Goal: Information Seeking & Learning: Learn about a topic

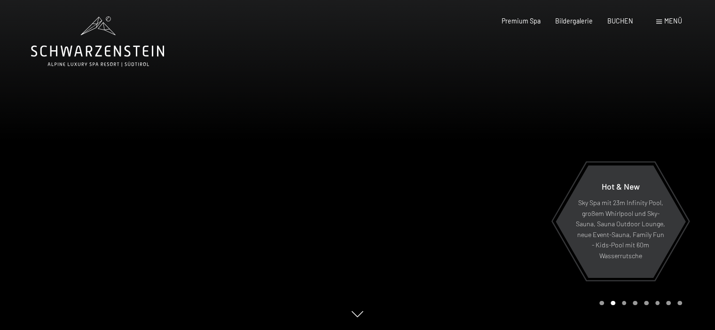
click at [673, 22] on span "Menü" at bounding box center [673, 21] width 18 height 8
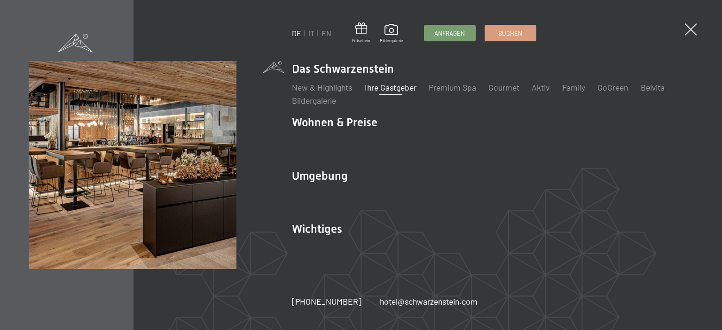
click at [398, 86] on link "Ihre Gastgeber" at bounding box center [390, 87] width 52 height 10
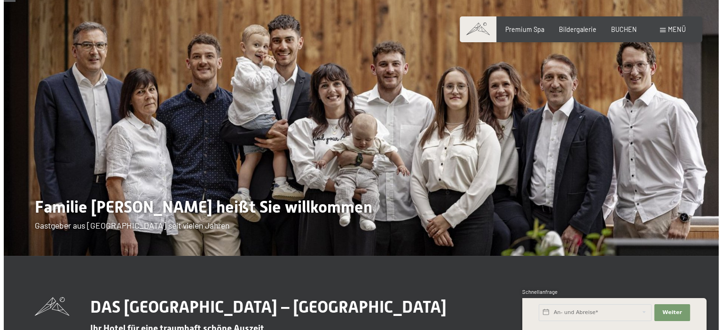
scroll to position [30, 0]
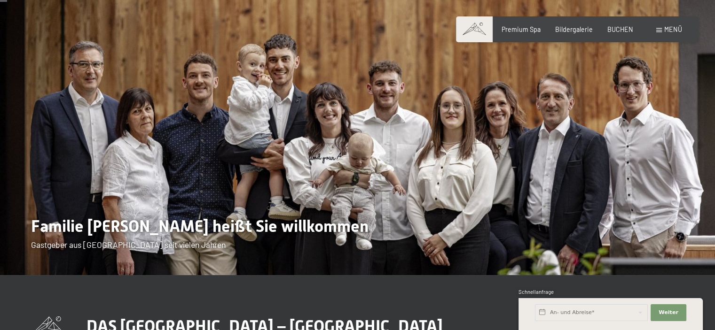
click at [674, 27] on span "Menü" at bounding box center [673, 29] width 18 height 8
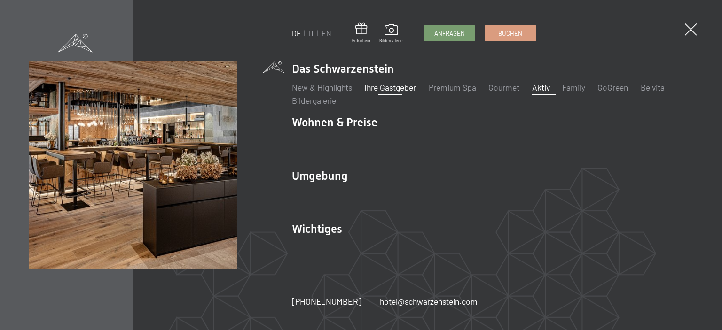
click at [538, 89] on link "Aktiv" at bounding box center [541, 87] width 18 height 10
click at [547, 90] on link "Aktiv" at bounding box center [541, 87] width 18 height 10
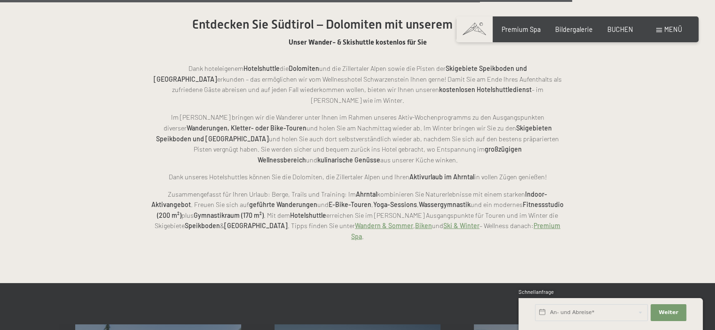
scroll to position [1926, 0]
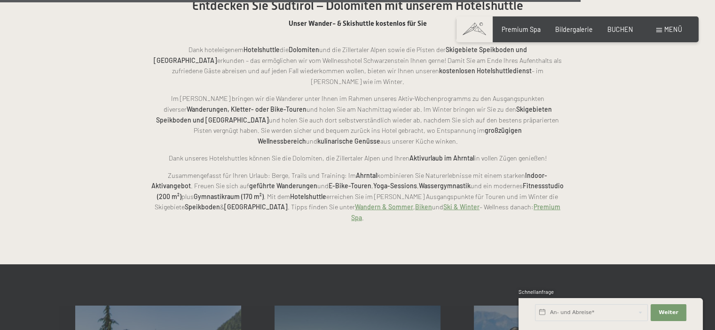
click at [355, 203] on link "Wandern & Sommer" at bounding box center [384, 207] width 58 height 8
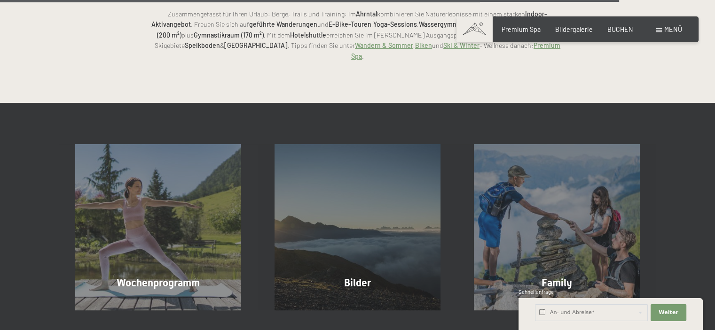
scroll to position [2089, 0]
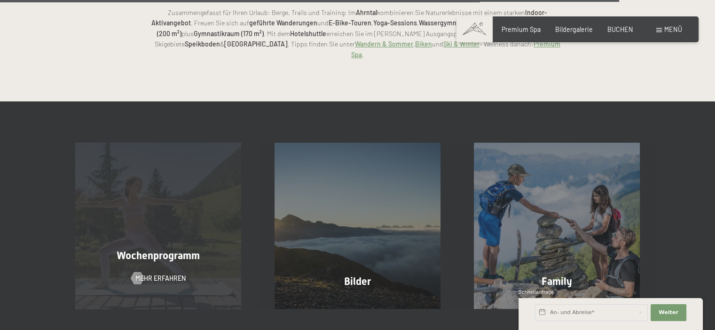
click at [161, 200] on div "Wochenprogramm Mehr erfahren" at bounding box center [158, 226] width 199 height 166
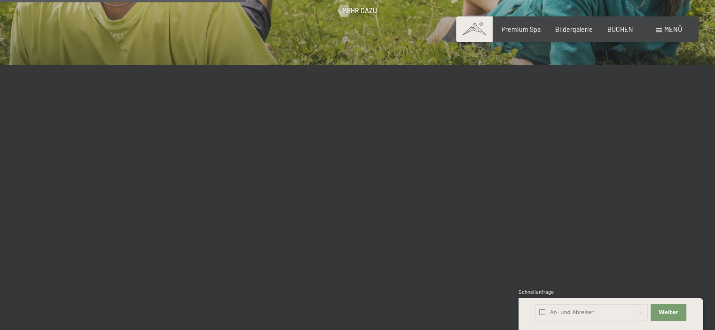
scroll to position [1237, 0]
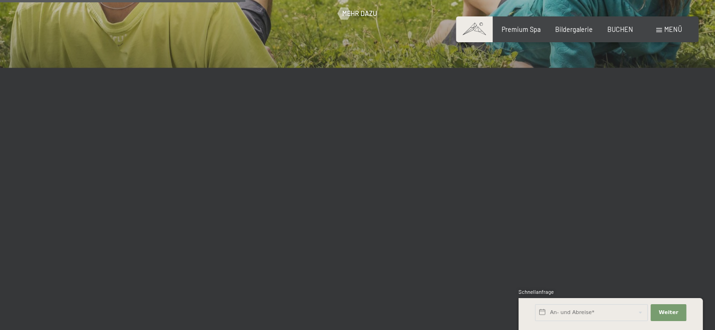
click at [592, 141] on div at bounding box center [357, 225] width 475 height 233
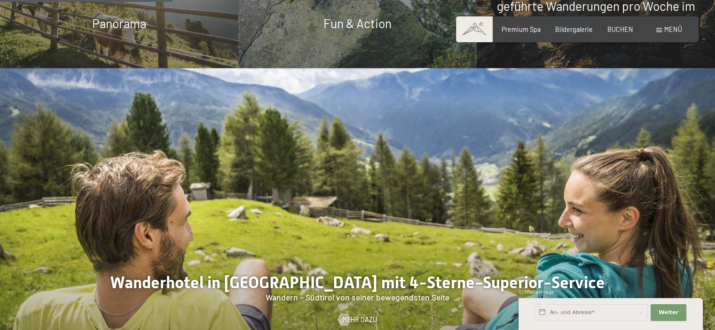
scroll to position [960, 0]
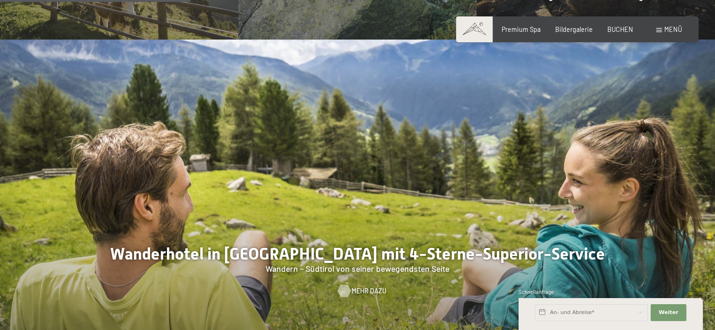
click at [371, 287] on span "Mehr dazu" at bounding box center [368, 291] width 35 height 9
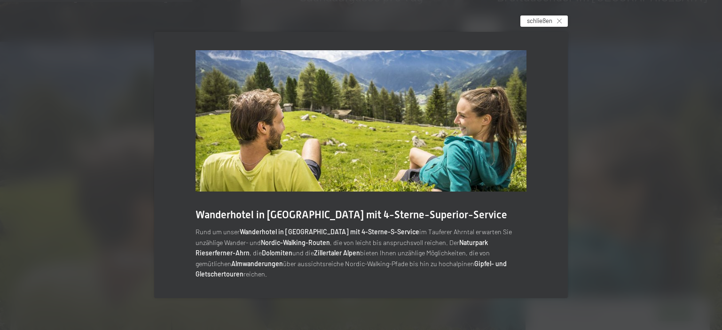
click at [556, 22] on div "schließen" at bounding box center [543, 21] width 47 height 11
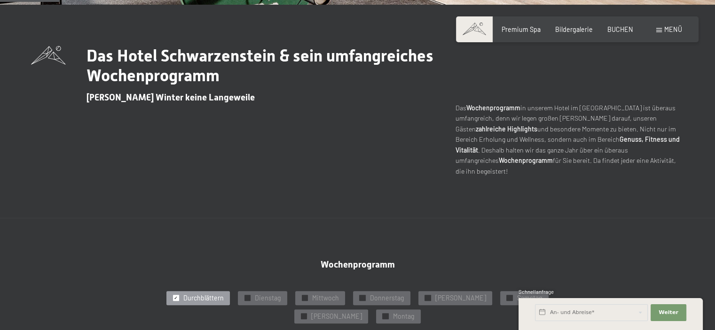
scroll to position [303, 0]
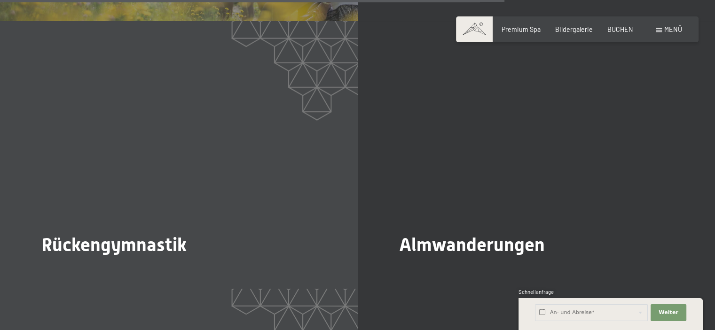
scroll to position [2567, 0]
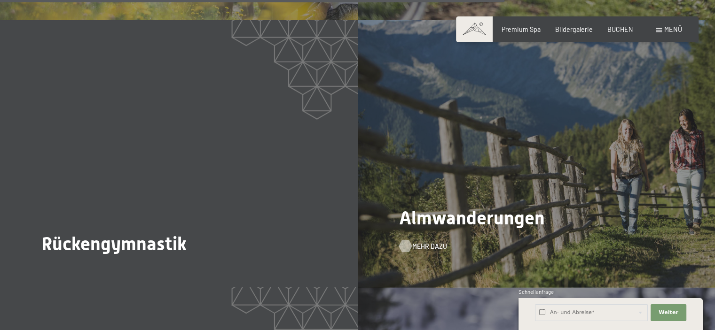
click at [422, 242] on span "Mehr dazu" at bounding box center [429, 246] width 35 height 9
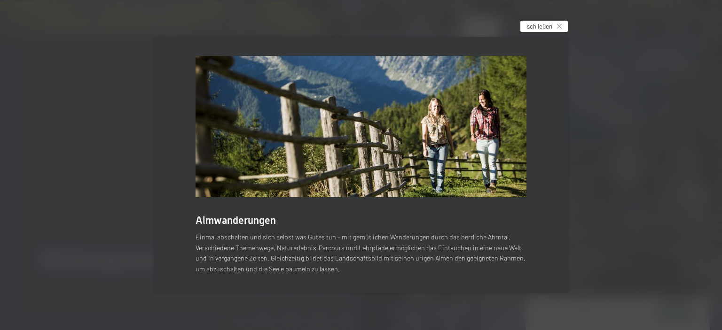
click at [557, 24] on icon at bounding box center [559, 26] width 5 height 5
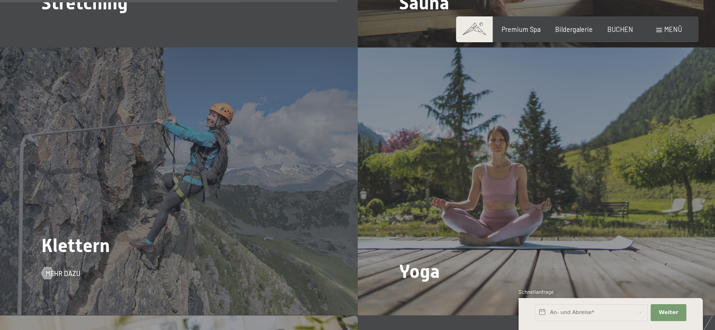
scroll to position [1741, 0]
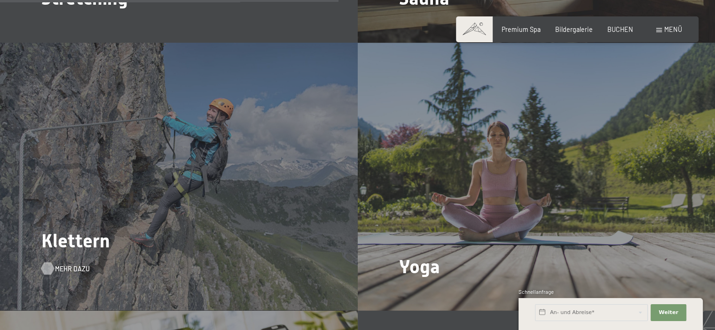
click at [70, 264] on span "Mehr dazu" at bounding box center [72, 268] width 35 height 9
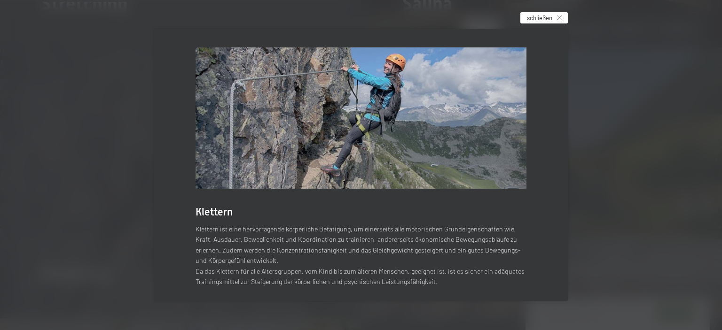
click at [561, 14] on div "schließen" at bounding box center [543, 17] width 47 height 11
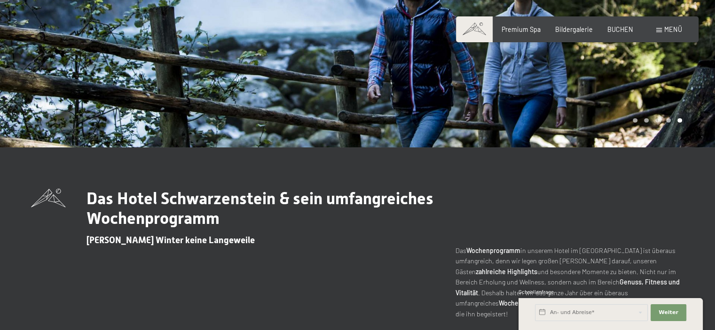
scroll to position [0, 0]
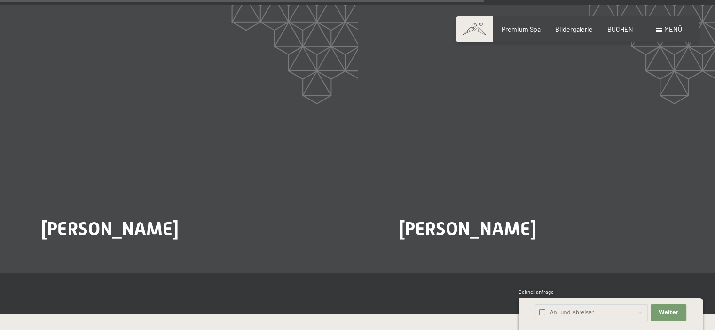
scroll to position [1621, 0]
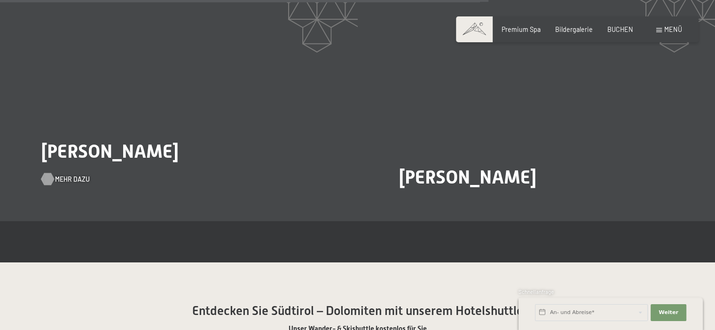
click at [58, 175] on span "Mehr dazu" at bounding box center [72, 179] width 35 height 9
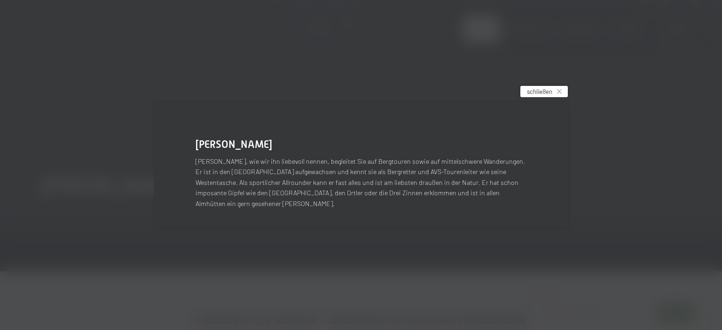
click at [560, 94] on icon at bounding box center [559, 91] width 5 height 5
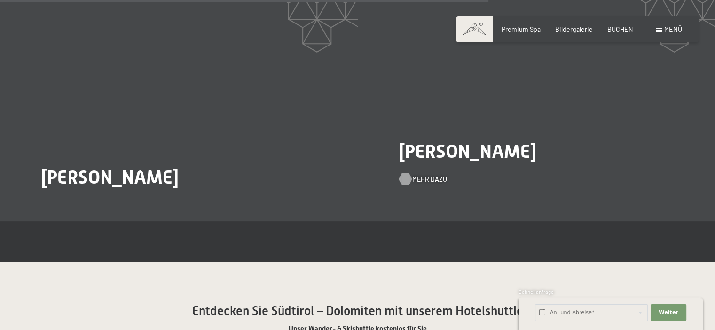
click at [427, 175] on span "Mehr dazu" at bounding box center [429, 179] width 35 height 9
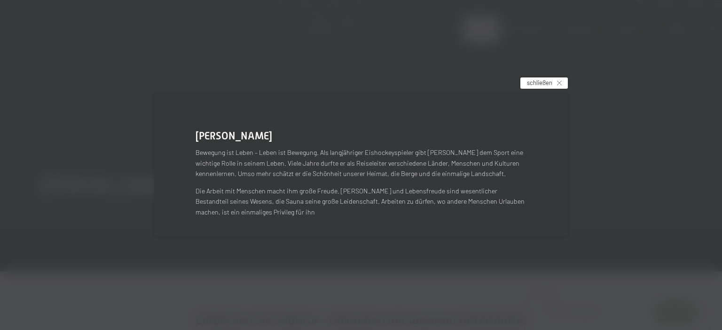
click at [558, 84] on icon at bounding box center [559, 83] width 5 height 5
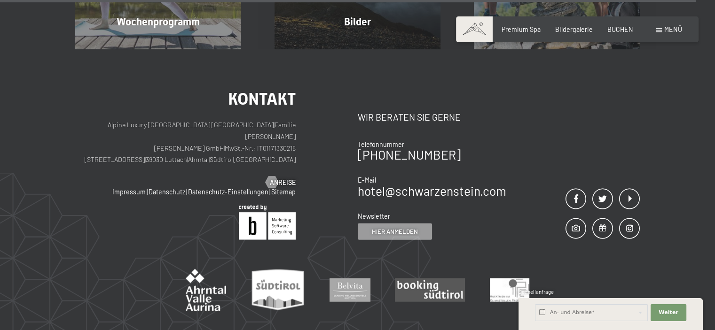
scroll to position [2349, 0]
click at [515, 28] on span "Premium Spa" at bounding box center [520, 28] width 39 height 8
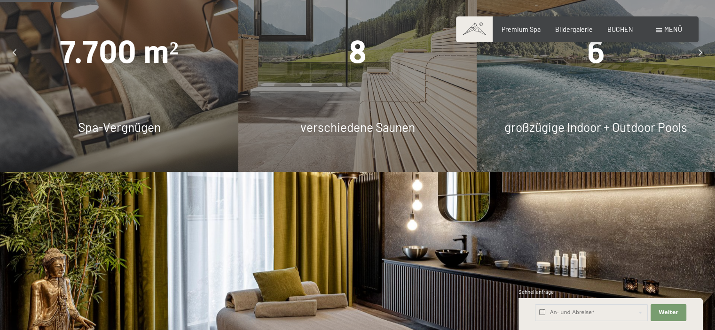
scroll to position [812, 0]
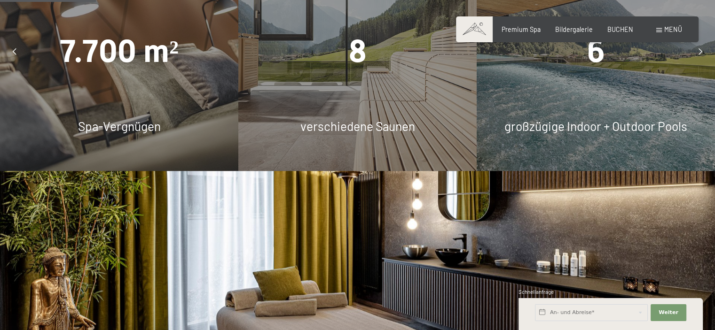
click at [75, 228] on img at bounding box center [357, 324] width 715 height 306
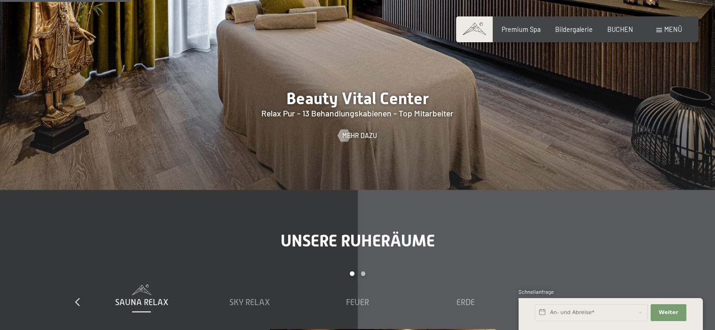
scroll to position [1102, 0]
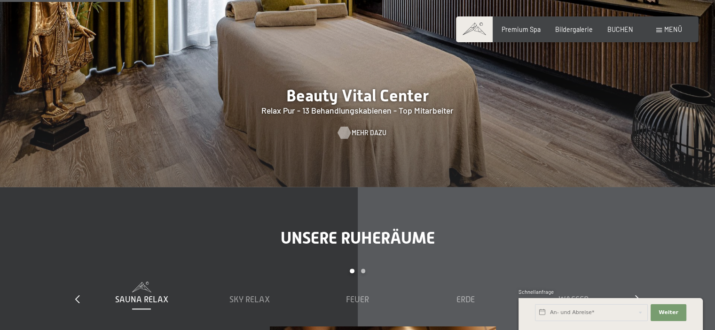
click at [348, 126] on div at bounding box center [344, 132] width 7 height 12
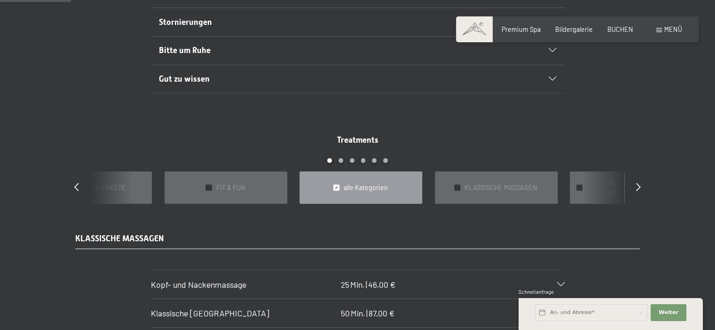
scroll to position [656, 0]
click at [151, 272] on section "[PERSON_NAME]- und Nackenmassage 25 Min. | 46,00 € Blockaden lösen und der Lebe…" at bounding box center [357, 284] width 413 height 29
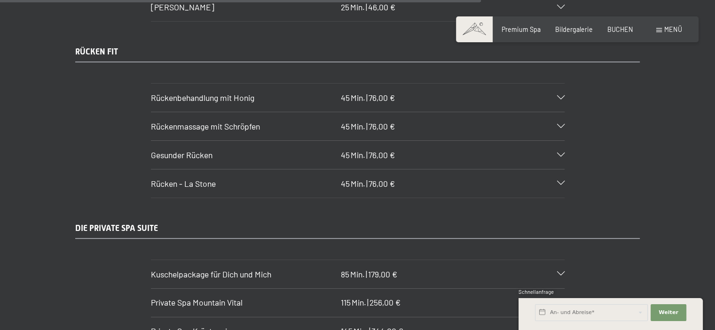
scroll to position [4463, 0]
click at [559, 152] on icon at bounding box center [561, 154] width 8 height 4
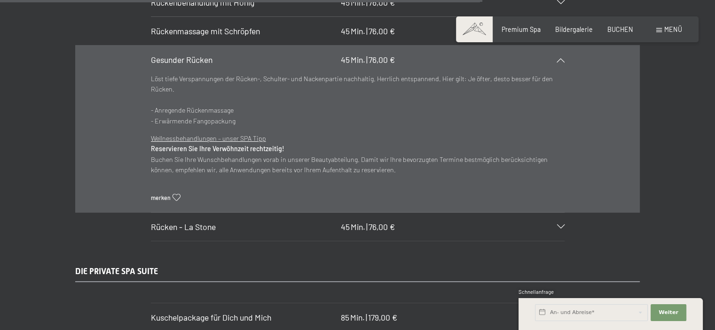
scroll to position [4538, 0]
